Goal: Browse casually: Explore the website without a specific task or goal

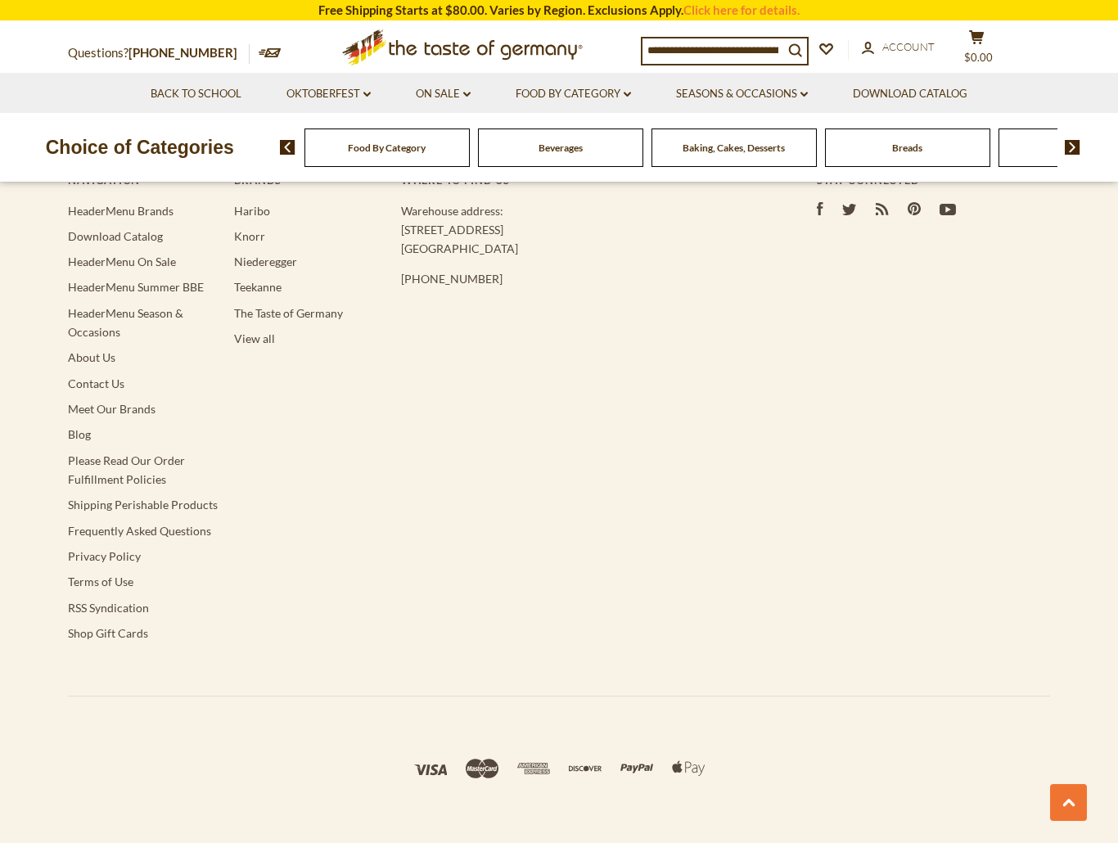
scroll to position [3018, 0]
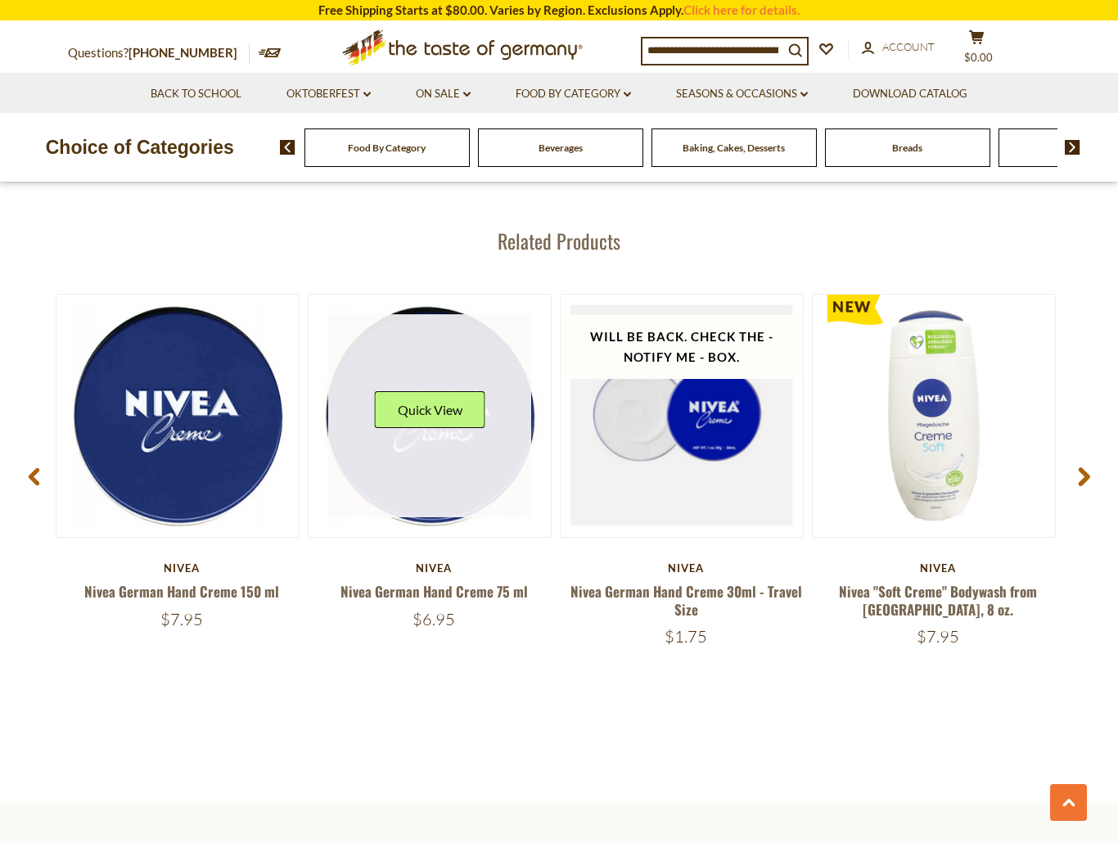
scroll to position [2046, 0]
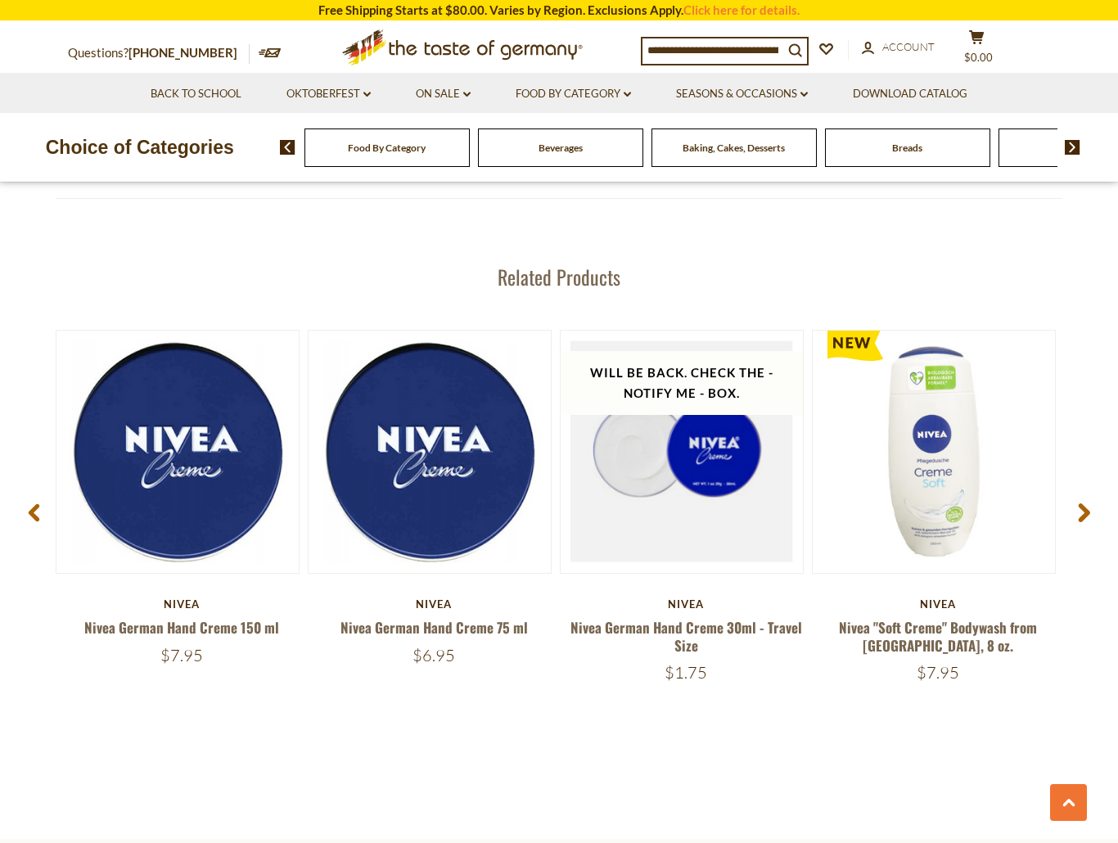
click at [1080, 503] on use at bounding box center [1084, 512] width 11 height 19
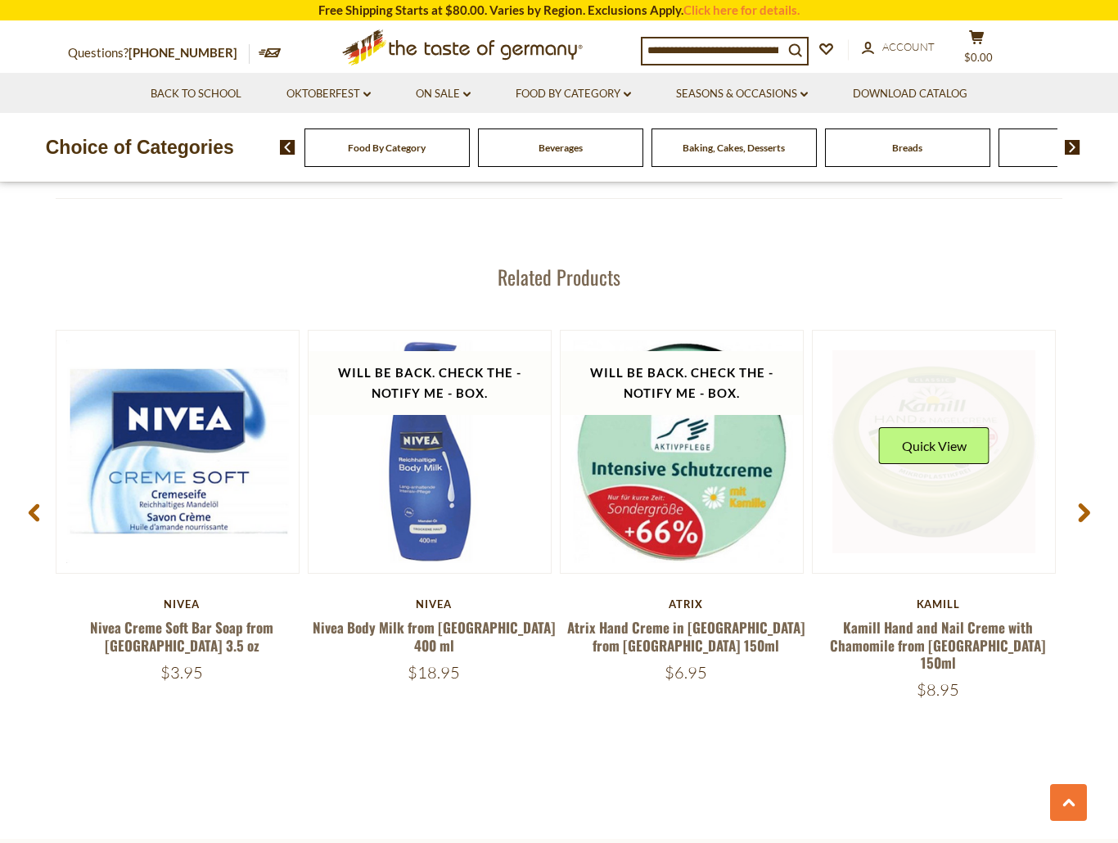
click at [966, 470] on link at bounding box center [934, 452] width 204 height 204
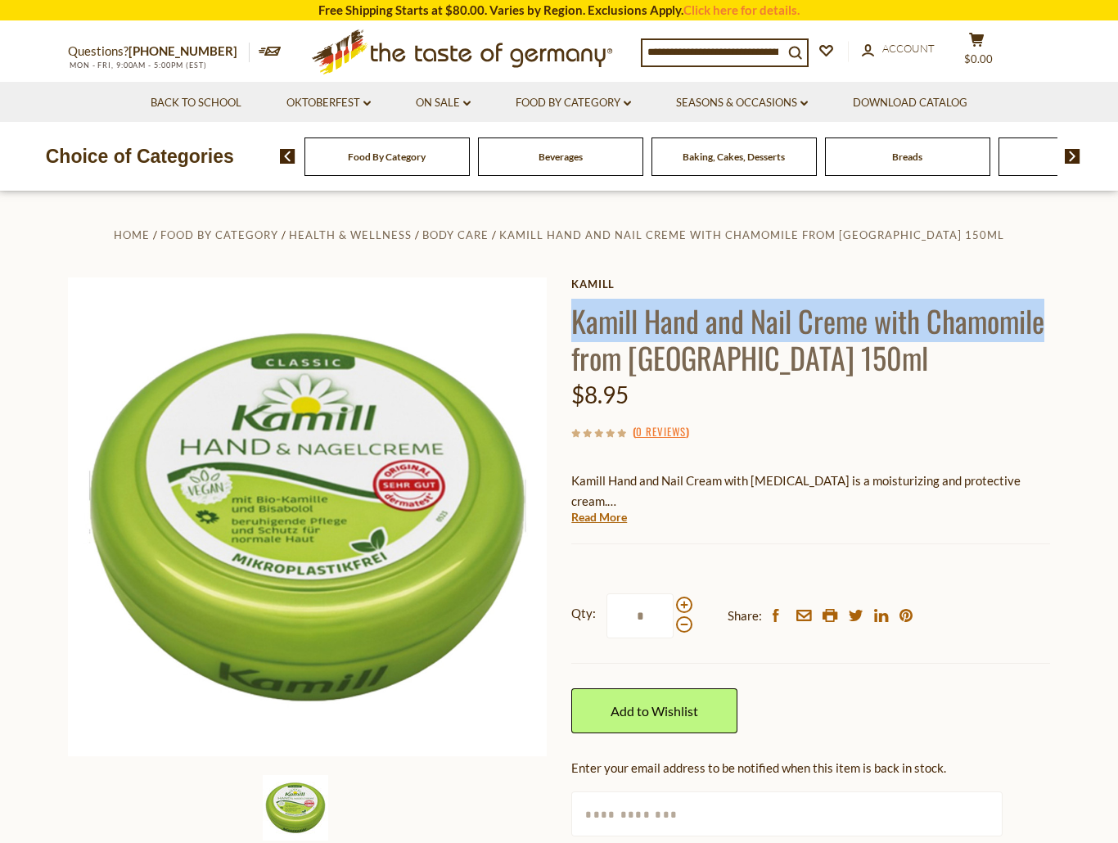
drag, startPoint x: 573, startPoint y: 314, endPoint x: 1047, endPoint y: 334, distance: 474.2
click at [1047, 334] on h1 "Kamill Hand and Nail Creme with Chamomile from [GEOGRAPHIC_DATA] 150ml" at bounding box center [810, 339] width 479 height 74
copy h1 "Kamill Hand and Nail Creme with Chamomile"
drag, startPoint x: 800, startPoint y: 364, endPoint x: 577, endPoint y: 325, distance: 226.8
click at [577, 325] on h1 "Kamill Hand and Nail Creme with Chamomile from [GEOGRAPHIC_DATA] 150ml" at bounding box center [810, 339] width 479 height 74
